Goal: Task Accomplishment & Management: Complete application form

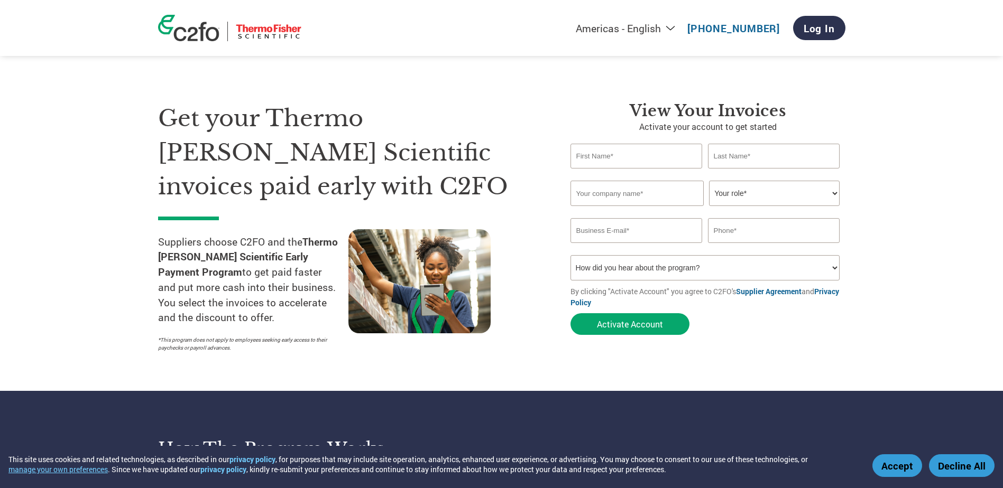
click at [632, 169] on input "text" at bounding box center [636, 156] width 132 height 25
type input "Nancy"
type input "Owen"
type input "BROADWAY"
type input "nowen@broadwaytruck.com"
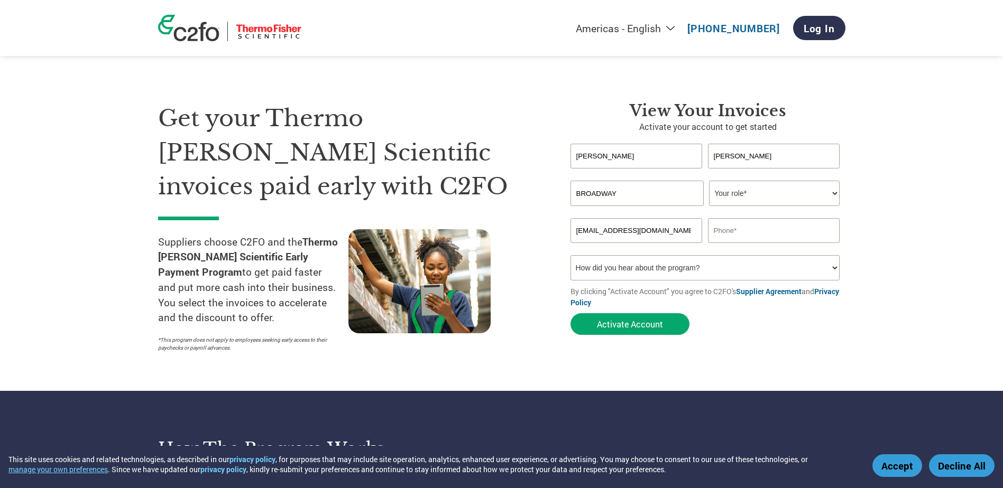
type input "6188066272"
click at [834, 206] on select "Your role* CFO Controller Credit Manager Finance Director Treasurer CEO Preside…" at bounding box center [774, 193] width 131 height 25
select select "CREDIT_MANAGER"
click at [709, 206] on select "Your role* CFO Controller Credit Manager Finance Director Treasurer CEO Preside…" at bounding box center [774, 193] width 131 height 25
click at [836, 281] on select "How did you hear about the program? Received a letter Email Social Media Online…" at bounding box center [705, 267] width 270 height 25
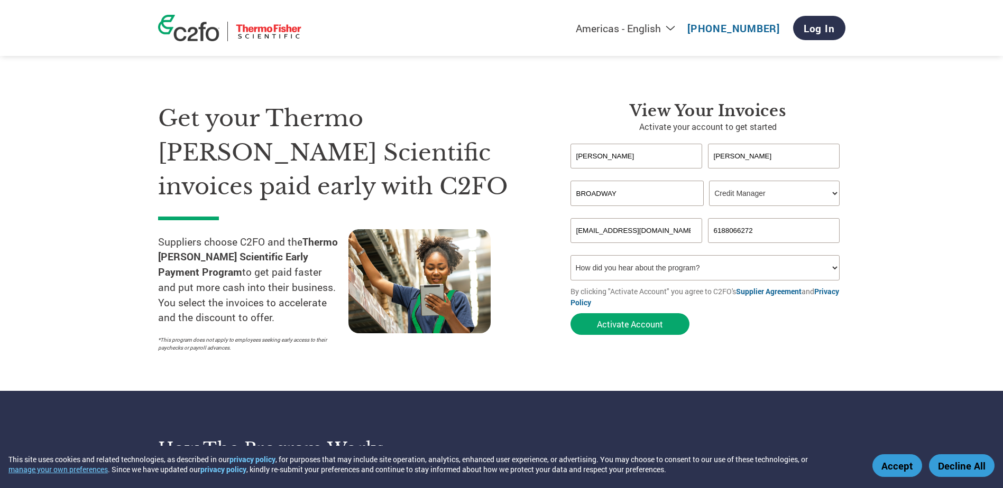
select select "Other"
click at [570, 281] on select "How did you hear about the program? Received a letter Email Social Media Online…" at bounding box center [705, 267] width 270 height 25
click at [629, 335] on button "Activate Account" at bounding box center [629, 324] width 119 height 22
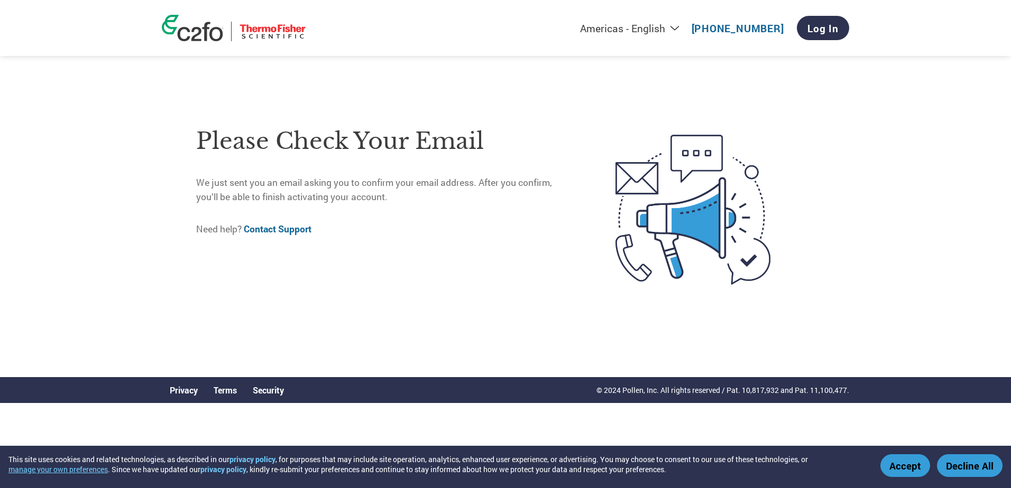
click at [294, 235] on link "Contact Support" at bounding box center [278, 229] width 68 height 12
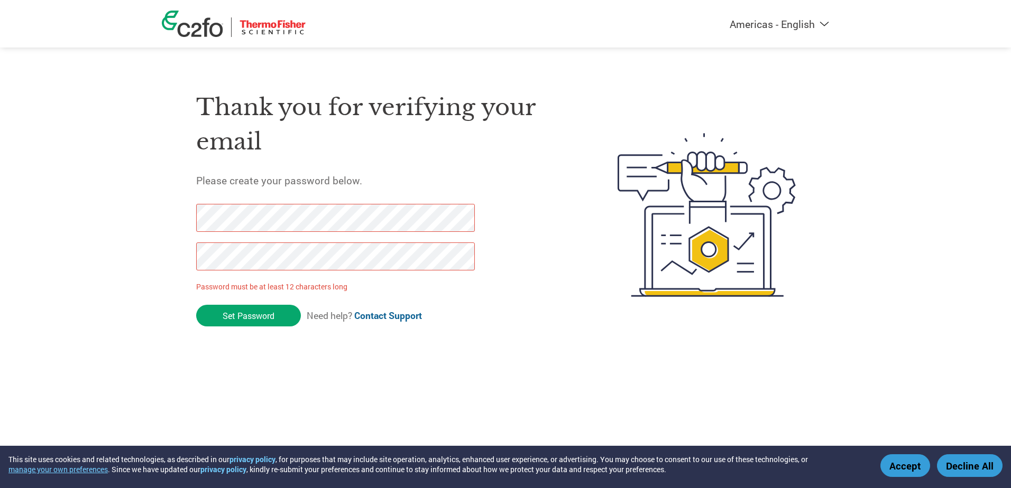
drag, startPoint x: 246, startPoint y: 326, endPoint x: 128, endPoint y: 225, distance: 154.9
click at [128, 225] on div "Americas - English Américas - Español [GEOGRAPHIC_DATA] - Português Amériques -…" at bounding box center [505, 173] width 1011 height 346
click at [158, 266] on div "Americas - English Américas - Español [GEOGRAPHIC_DATA] - Português Amériques -…" at bounding box center [505, 173] width 1011 height 346
click at [237, 327] on input "Set Password" at bounding box center [248, 316] width 105 height 22
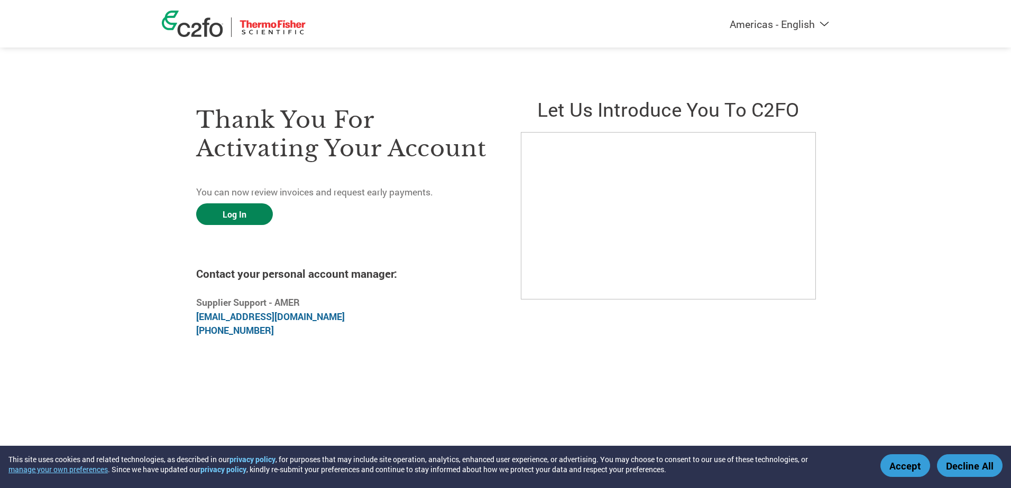
click at [241, 225] on link "Log In" at bounding box center [234, 215] width 77 height 22
